Goal: Task Accomplishment & Management: Manage account settings

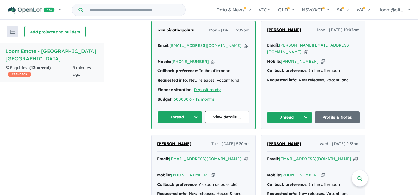
scroll to position [473, 0]
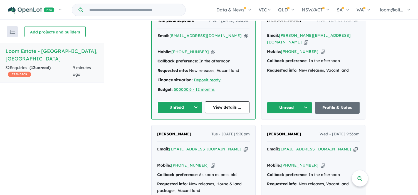
click at [309, 102] on button "Unread" at bounding box center [289, 108] width 45 height 12
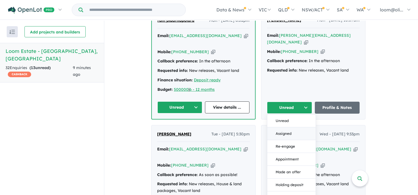
click at [289, 127] on button "Assigned" at bounding box center [291, 133] width 48 height 13
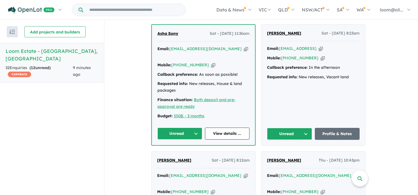
scroll to position [223, 0]
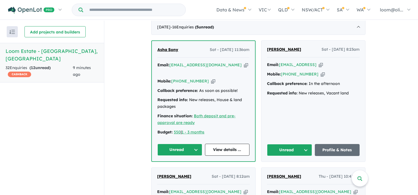
click at [197, 144] on button "Unread" at bounding box center [180, 150] width 45 height 12
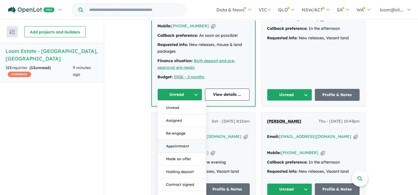
scroll to position [279, 0]
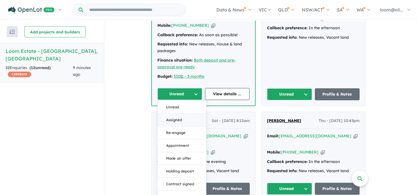
click at [175, 114] on button "Assigned" at bounding box center [182, 120] width 48 height 13
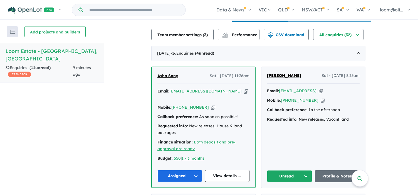
scroll to position [195, 0]
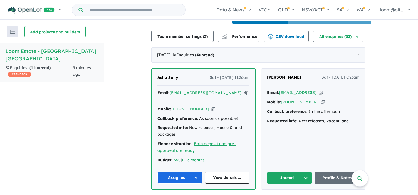
drag, startPoint x: 203, startPoint y: 97, endPoint x: 174, endPoint y: 96, distance: 29.5
click at [174, 106] on div "Mobile: [PHONE_NUMBER] Copied!" at bounding box center [204, 109] width 92 height 7
copy link "[PHONE_NUMBER]"
drag, startPoint x: 218, startPoint y: 89, endPoint x: 173, endPoint y: 88, distance: 45.4
click at [173, 90] on div "Email: [EMAIL_ADDRESS][DOMAIN_NAME] Copied!" at bounding box center [204, 96] width 92 height 13
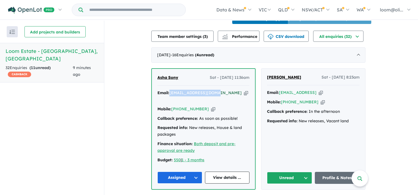
copy a%20Loom%20Estate%20-%20Warragul"] "[EMAIL_ADDRESS][DOMAIN_NAME]"
drag, startPoint x: 350, startPoint y: 89, endPoint x: 282, endPoint y: 87, distance: 68.2
click at [282, 89] on div "Email: [EMAIL_ADDRESS] Copied!" at bounding box center [313, 92] width 93 height 7
copy a%20Loom%20Estate%20-%20Warragul"] "[EMAIL_ADDRESS]"
drag, startPoint x: 315, startPoint y: 105, endPoint x: 284, endPoint y: 105, distance: 30.9
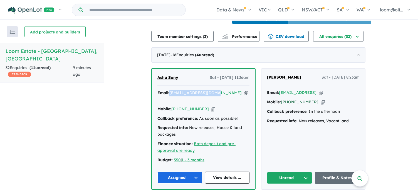
click at [284, 105] on div "Mobile: [PHONE_NUMBER] Copied!" at bounding box center [313, 102] width 93 height 7
copy link "[PHONE_NUMBER]"
click at [307, 172] on button "Unread" at bounding box center [289, 178] width 45 height 12
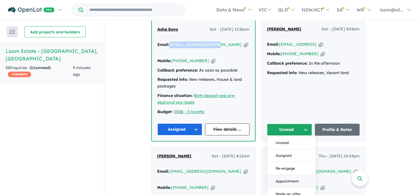
scroll to position [251, 0]
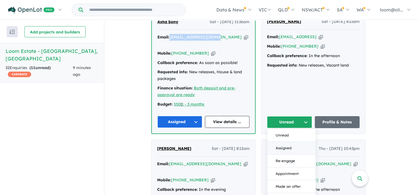
click at [290, 142] on button "Assigned" at bounding box center [291, 148] width 48 height 13
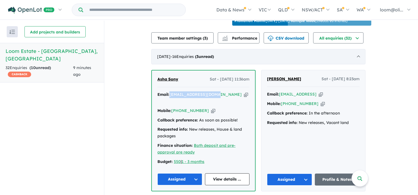
scroll to position [167, 0]
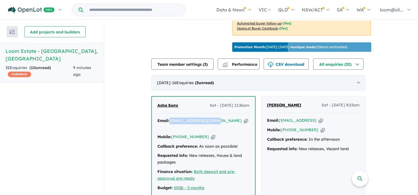
click at [312, 83] on div "[DATE] - 16 Enquir ies ( 3 unread)" at bounding box center [258, 83] width 214 height 16
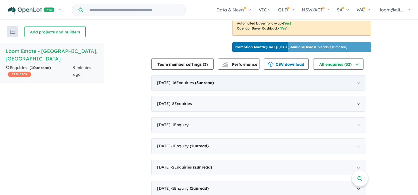
click at [359, 79] on div "[DATE] - 16 Enquir ies ( 3 unread)" at bounding box center [258, 83] width 214 height 16
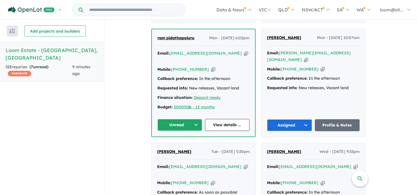
scroll to position [446, 0]
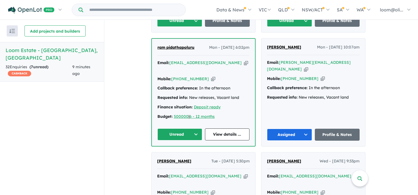
click at [196, 128] on button "Unread" at bounding box center [180, 134] width 45 height 12
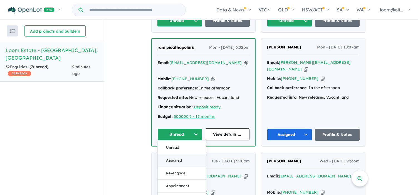
click at [178, 154] on button "Assigned" at bounding box center [182, 160] width 48 height 13
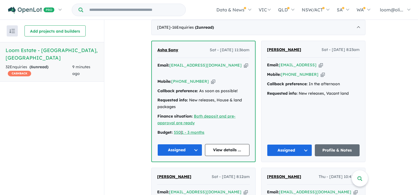
scroll to position [306, 0]
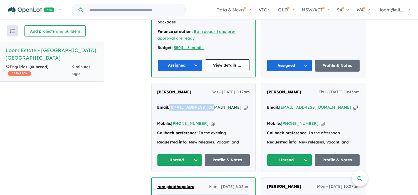
drag, startPoint x: 214, startPoint y: 97, endPoint x: 172, endPoint y: 96, distance: 41.8
click at [172, 104] on div "Email: [EMAIL_ADDRESS][DOMAIN_NAME] Copied!" at bounding box center [203, 110] width 93 height 13
copy a%20Loom%20Estate%20-%20Warragul"] "[EMAIL_ADDRESS][DOMAIN_NAME]"
drag, startPoint x: 205, startPoint y: 106, endPoint x: 174, endPoint y: 106, distance: 31.2
click at [174, 120] on div "Mobile: [PHONE_NUMBER] Copied!" at bounding box center [203, 123] width 93 height 7
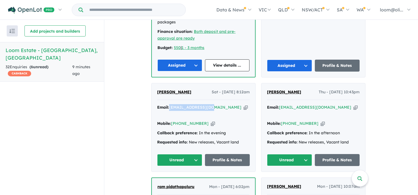
copy link "[PHONE_NUMBER]"
drag, startPoint x: 193, startPoint y: 143, endPoint x: 208, endPoint y: 143, distance: 15.0
click at [193, 154] on button "Unread" at bounding box center [179, 160] width 45 height 12
click at [176, 179] on button "Assigned" at bounding box center [182, 185] width 48 height 13
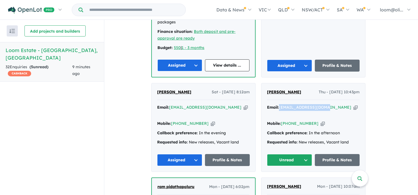
drag, startPoint x: 324, startPoint y: 97, endPoint x: 282, endPoint y: 96, distance: 42.0
click at [282, 104] on div "Email: [EMAIL_ADDRESS][DOMAIN_NAME] Copied!" at bounding box center [313, 110] width 93 height 13
copy a%20Loom%20Estate%20-%20Warragul"] "[EMAIL_ADDRESS][DOMAIN_NAME]"
drag, startPoint x: 305, startPoint y: 107, endPoint x: 374, endPoint y: 94, distance: 69.6
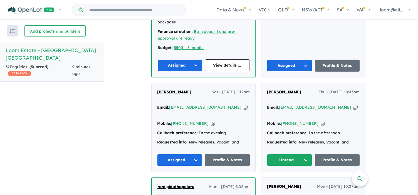
drag, startPoint x: 344, startPoint y: 105, endPoint x: 342, endPoint y: 101, distance: 4.9
click at [342, 104] on div "Email: [EMAIL_ADDRESS][DOMAIN_NAME] Copied! Mobile: [PHONE_NUMBER] Copied! Call…" at bounding box center [313, 126] width 93 height 44
drag, startPoint x: 342, startPoint y: 101, endPoint x: 301, endPoint y: 108, distance: 41.3
copy div "Mobile: [PHONE_NUMBER] Copied!"
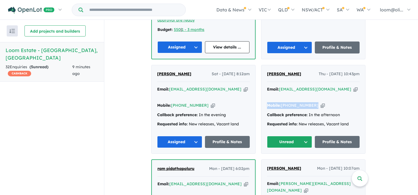
scroll to position [334, 0]
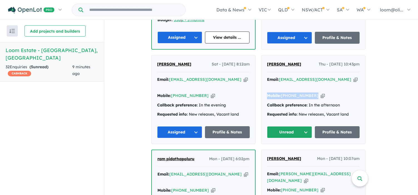
click at [304, 126] on button "Unread" at bounding box center [289, 132] width 45 height 12
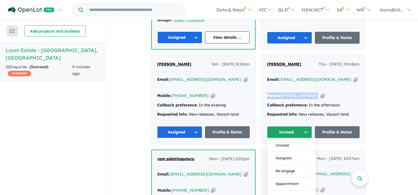
click at [288, 152] on button "Assigned" at bounding box center [291, 158] width 48 height 13
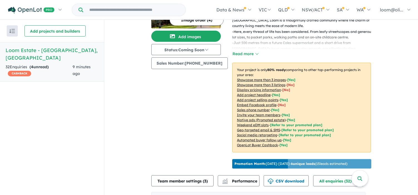
scroll to position [28, 0]
